Goal: Navigation & Orientation: Find specific page/section

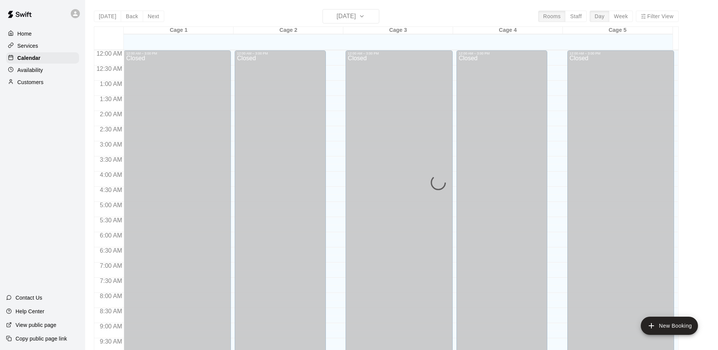
scroll to position [396, 0]
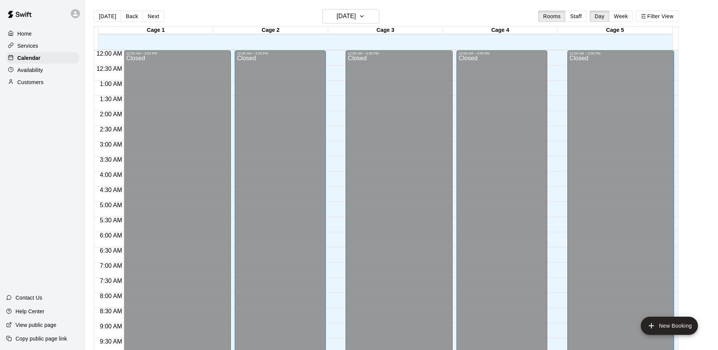
scroll to position [396, 0]
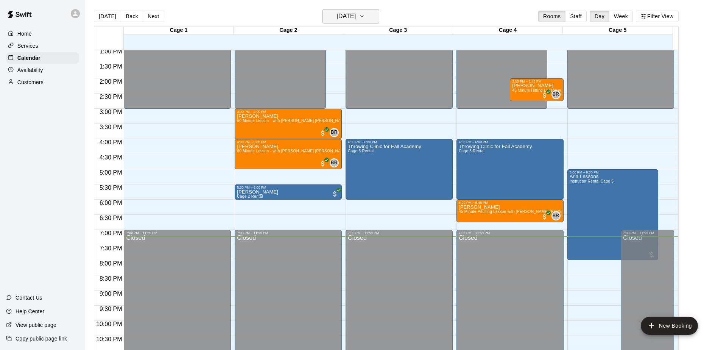
click at [337, 17] on h6 "[DATE]" at bounding box center [346, 16] width 19 height 11
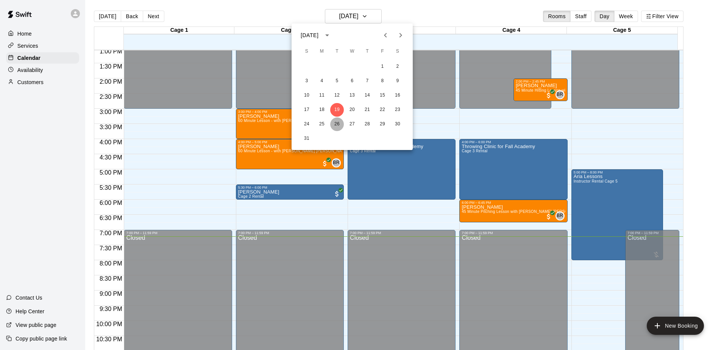
click at [339, 122] on button "26" at bounding box center [337, 124] width 14 height 14
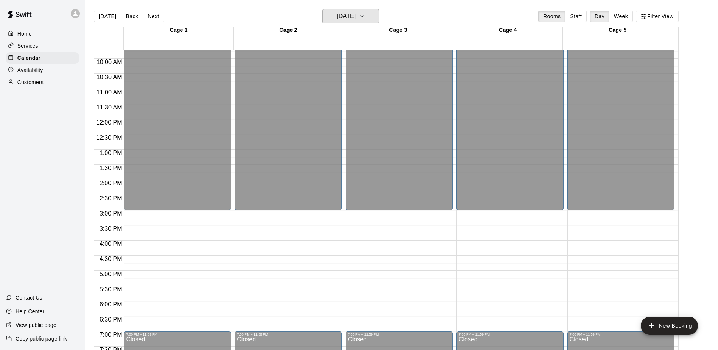
scroll to position [283, 0]
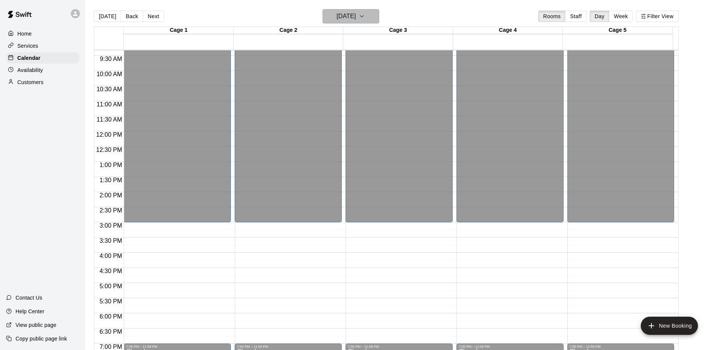
click at [347, 20] on h6 "Tuesday Aug 26" at bounding box center [346, 16] width 19 height 11
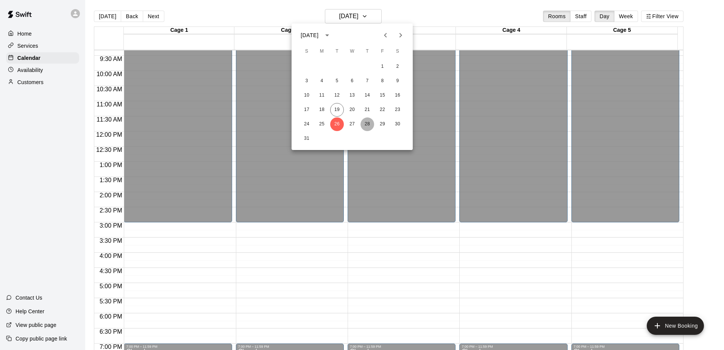
click at [367, 124] on button "28" at bounding box center [368, 124] width 14 height 14
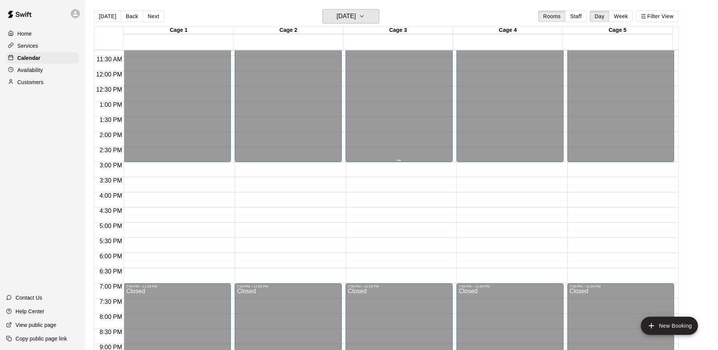
scroll to position [192, 0]
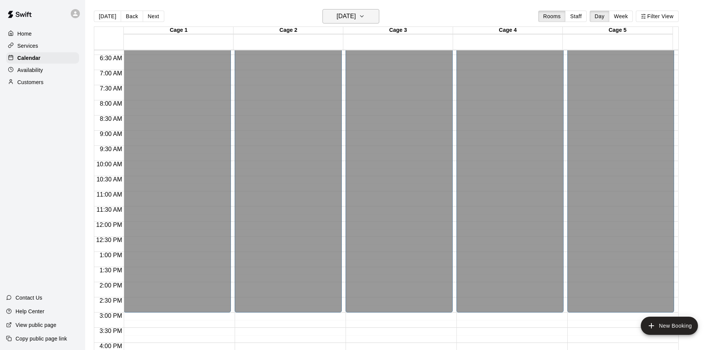
click at [345, 17] on h6 "Thursday Aug 28" at bounding box center [346, 16] width 19 height 11
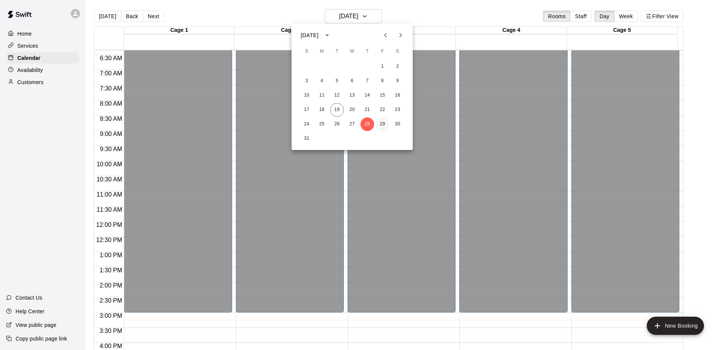
click at [381, 124] on button "29" at bounding box center [383, 124] width 14 height 14
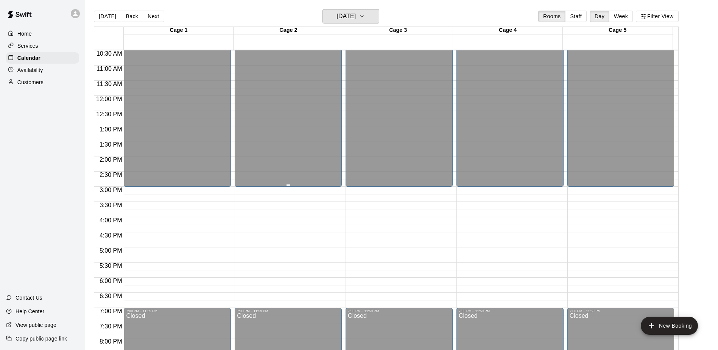
scroll to position [306, 0]
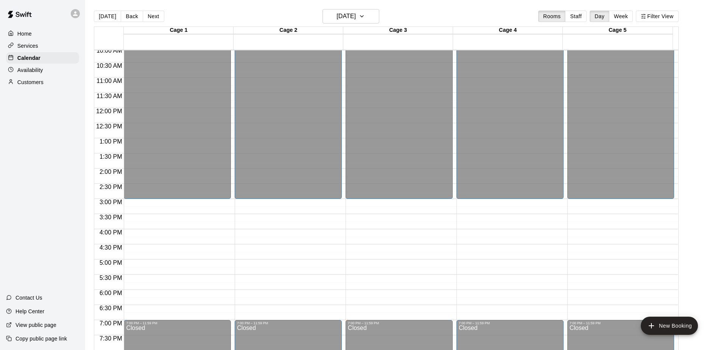
click at [29, 86] on p "Customers" at bounding box center [30, 82] width 26 height 8
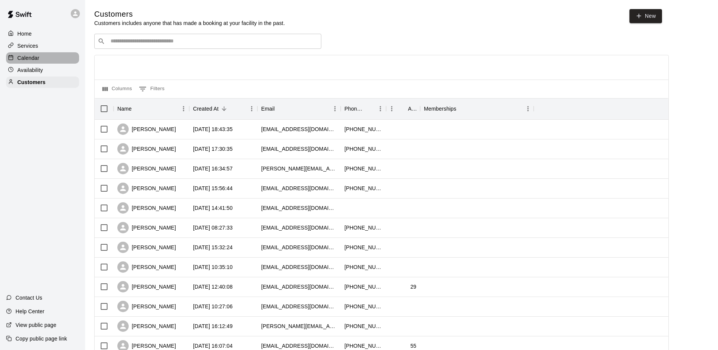
click at [33, 59] on p "Calendar" at bounding box center [28, 58] width 22 height 8
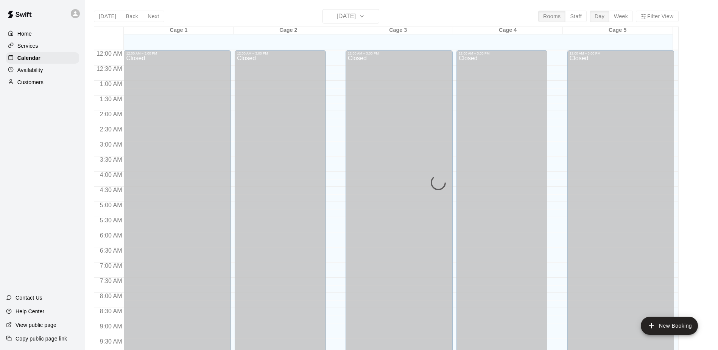
scroll to position [396, 0]
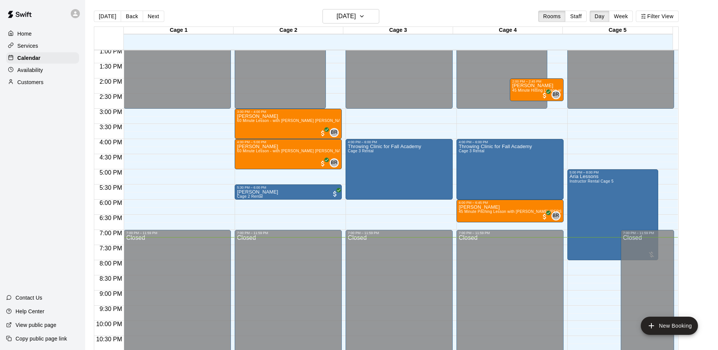
click at [46, 175] on div "Home Services Calendar Availability Customers Contact Us Help Center View publi…" at bounding box center [42, 175] width 85 height 350
